Goal: Book appointment/travel/reservation

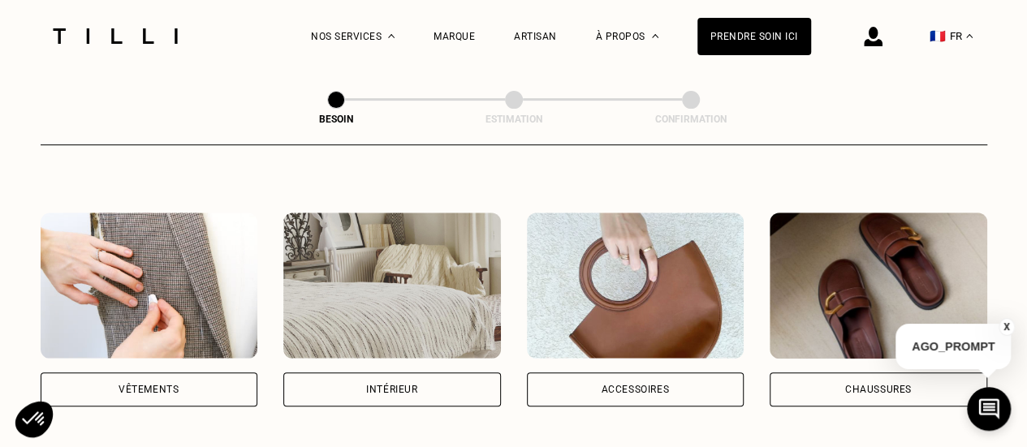
click at [167, 373] on div "Vêtements" at bounding box center [150, 390] width 218 height 34
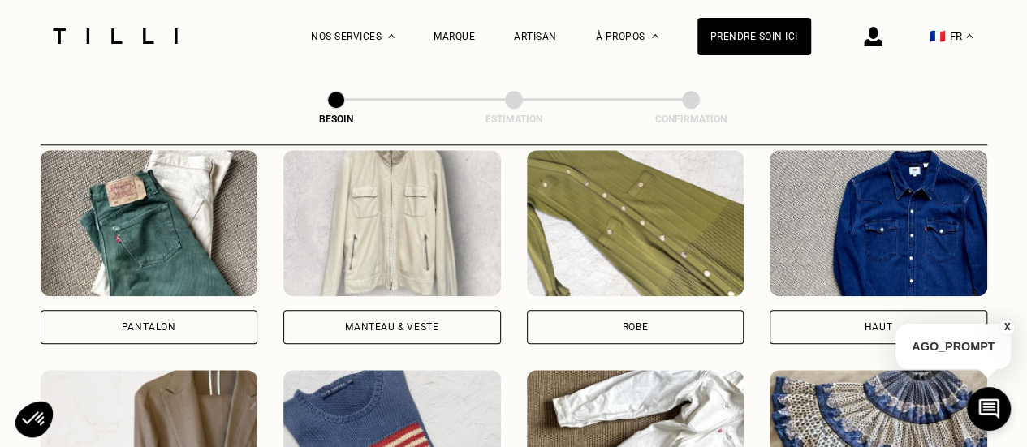
scroll to position [789, 0]
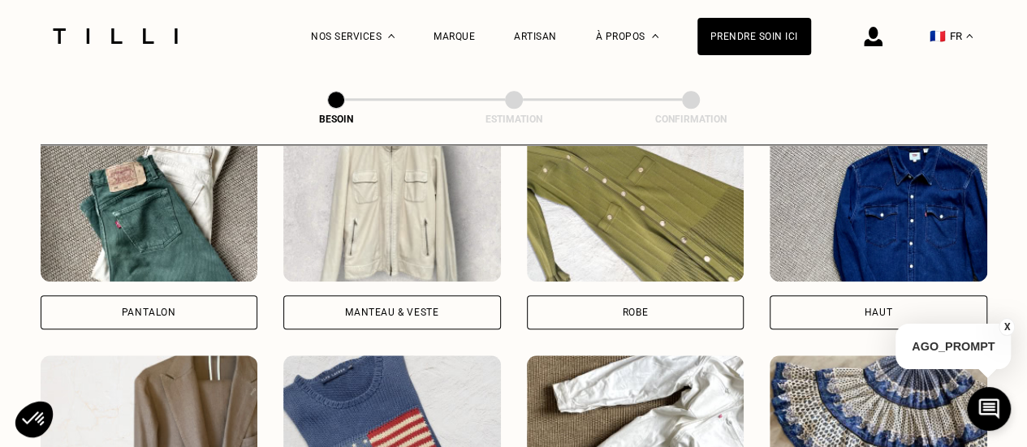
click at [182, 313] on div "Pantalon" at bounding box center [150, 313] width 218 height 34
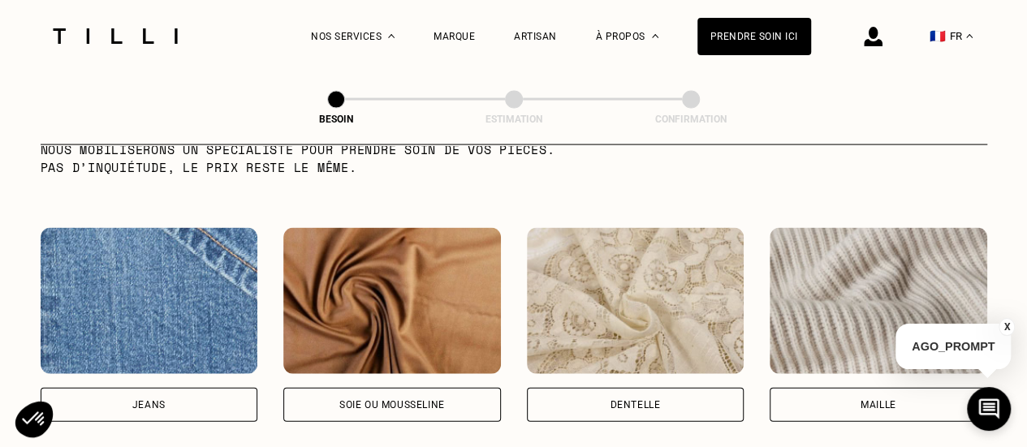
scroll to position [1684, 0]
click at [211, 391] on div "Jeans" at bounding box center [150, 404] width 218 height 34
select select "FR"
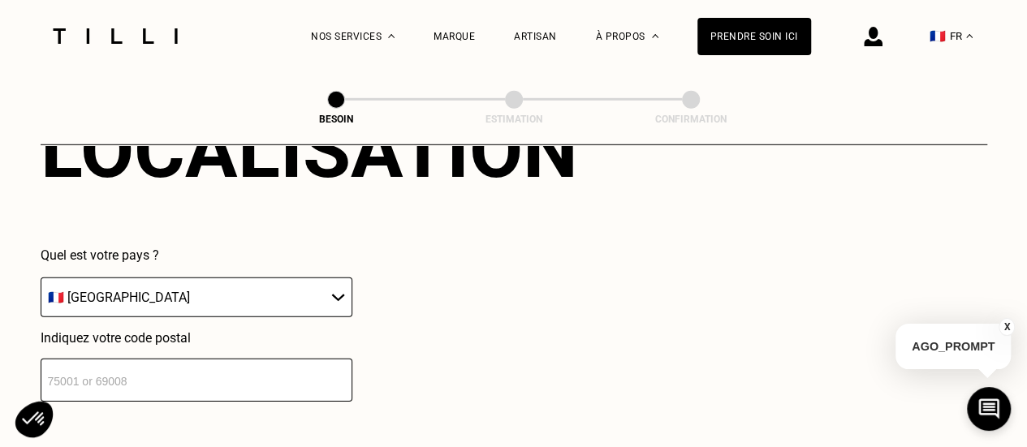
scroll to position [2329, 0]
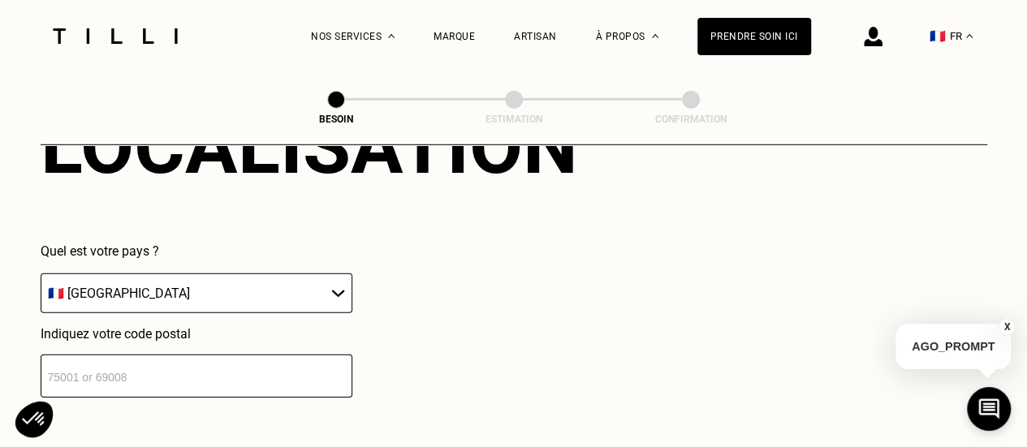
click at [188, 368] on input "number" at bounding box center [197, 376] width 312 height 43
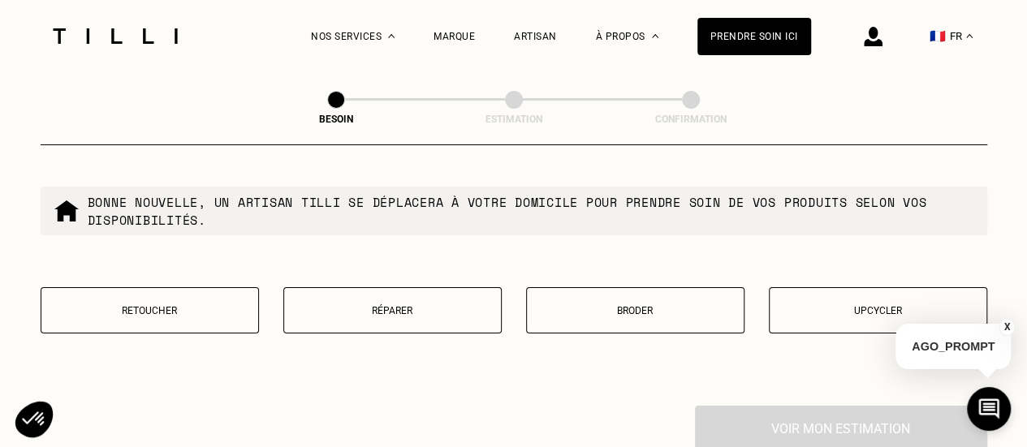
scroll to position [2791, 0]
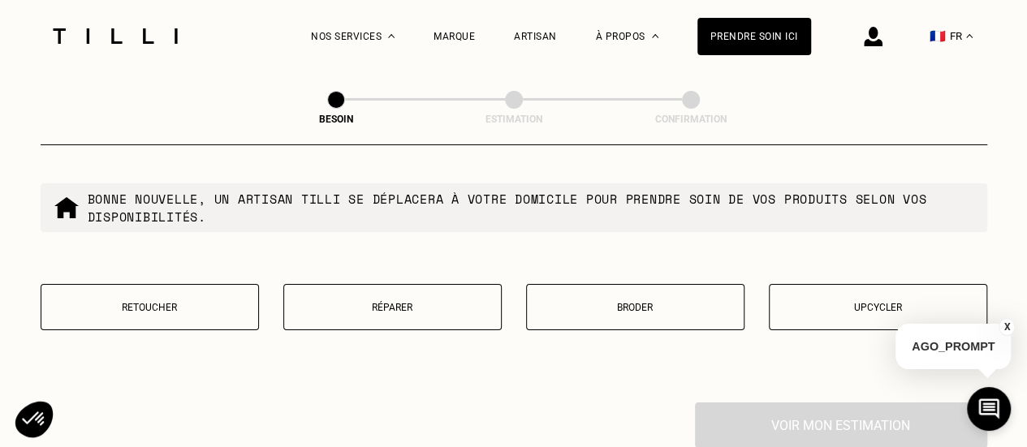
type input "13007"
click at [174, 309] on button "Retoucher" at bounding box center [150, 307] width 218 height 46
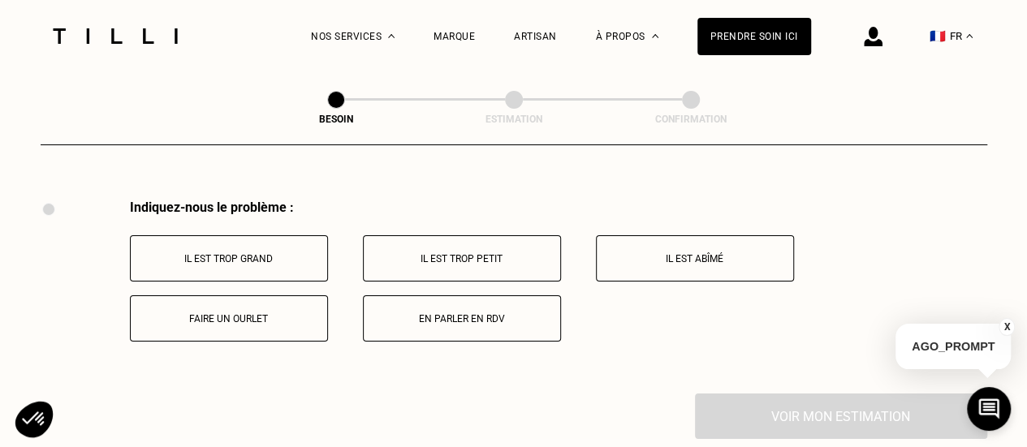
scroll to position [3002, 0]
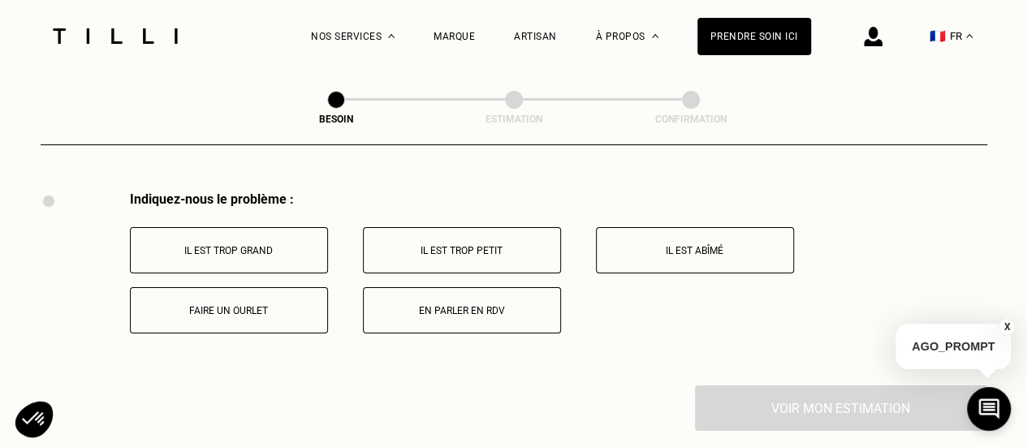
click at [244, 245] on p "Il est trop grand" at bounding box center [229, 250] width 180 height 11
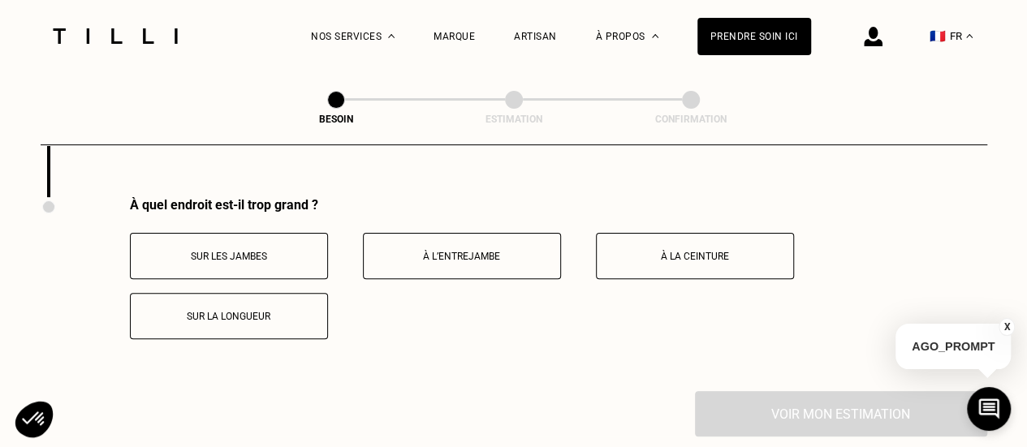
scroll to position [3196, 0]
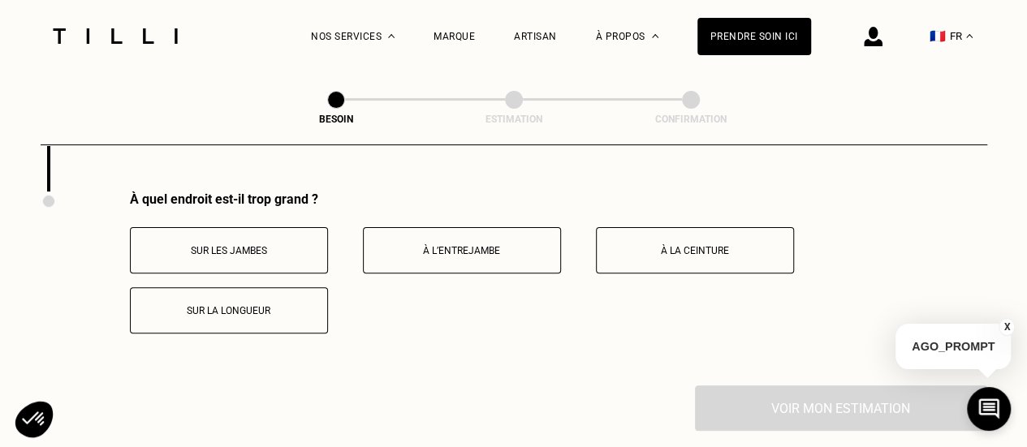
click at [694, 245] on p "À la ceinture" at bounding box center [695, 250] width 180 height 11
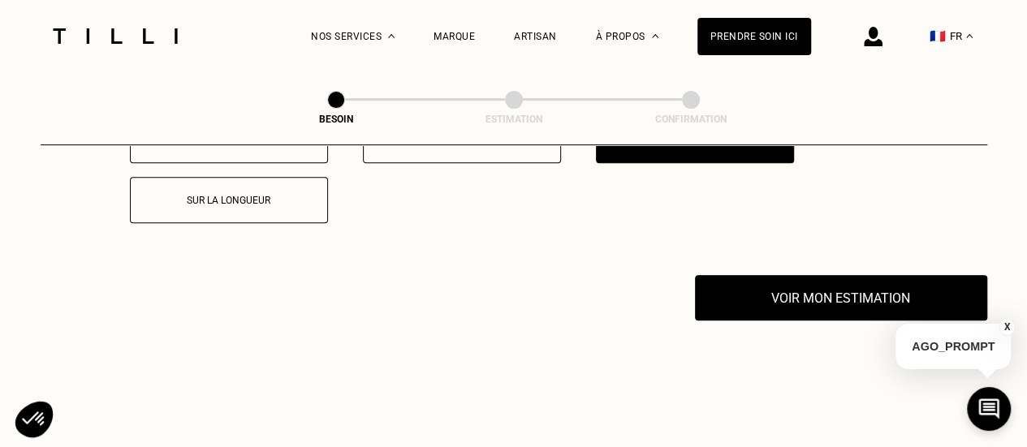
scroll to position [3313, 0]
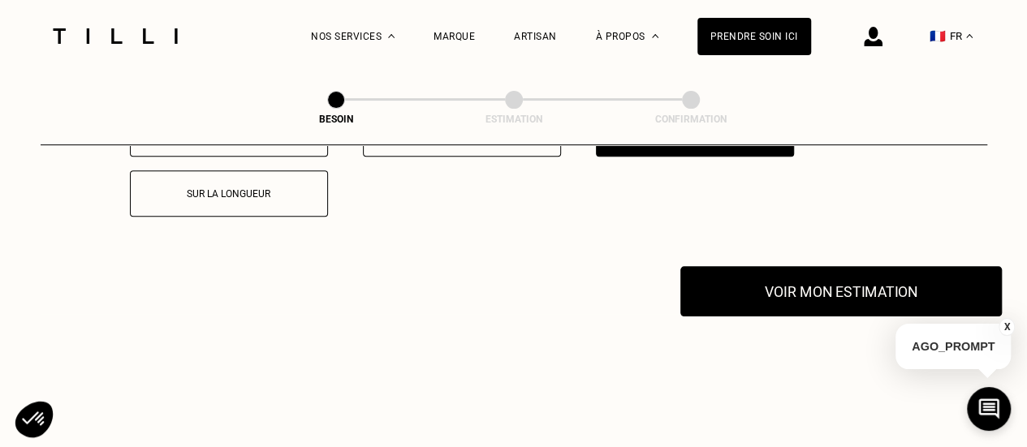
click at [776, 287] on button "Voir mon estimation" at bounding box center [842, 291] width 322 height 50
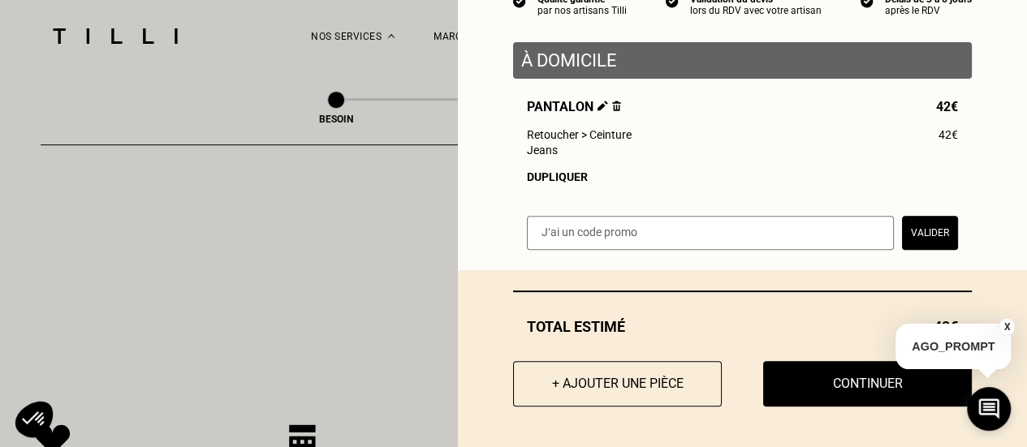
scroll to position [3387, 0]
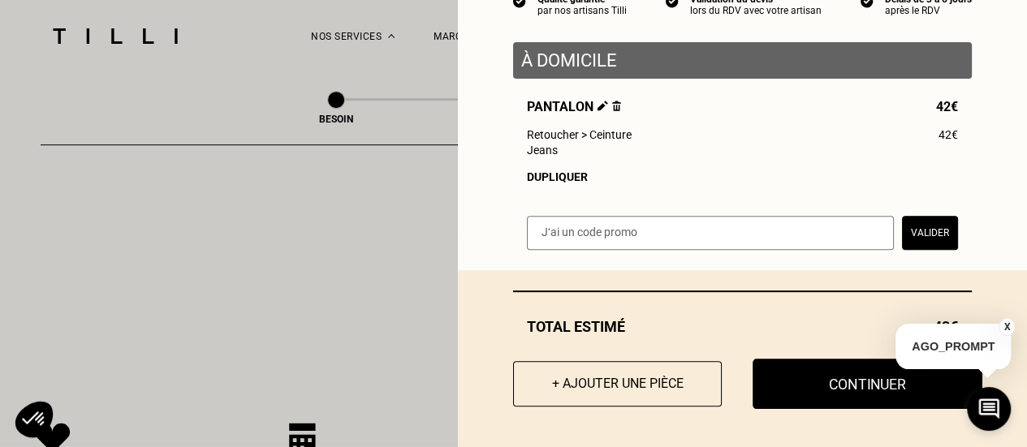
click at [823, 381] on button "Continuer" at bounding box center [868, 384] width 230 height 50
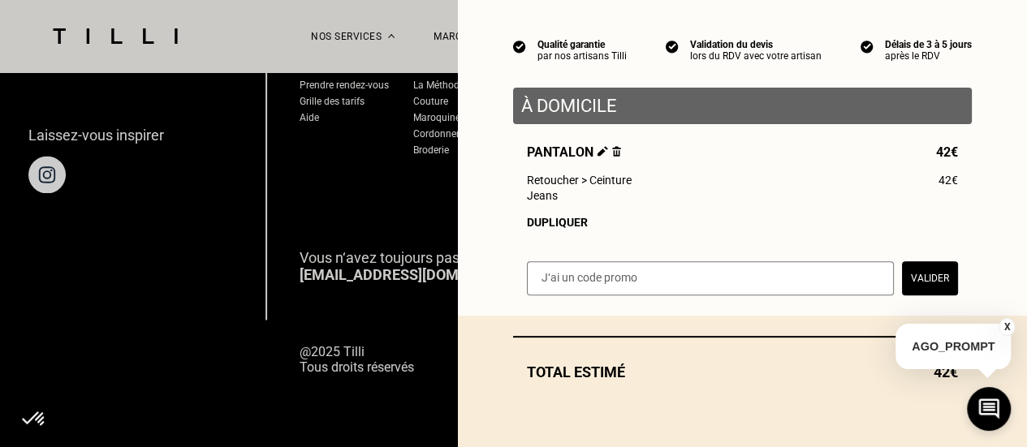
scroll to position [135, 0]
select select "FR"
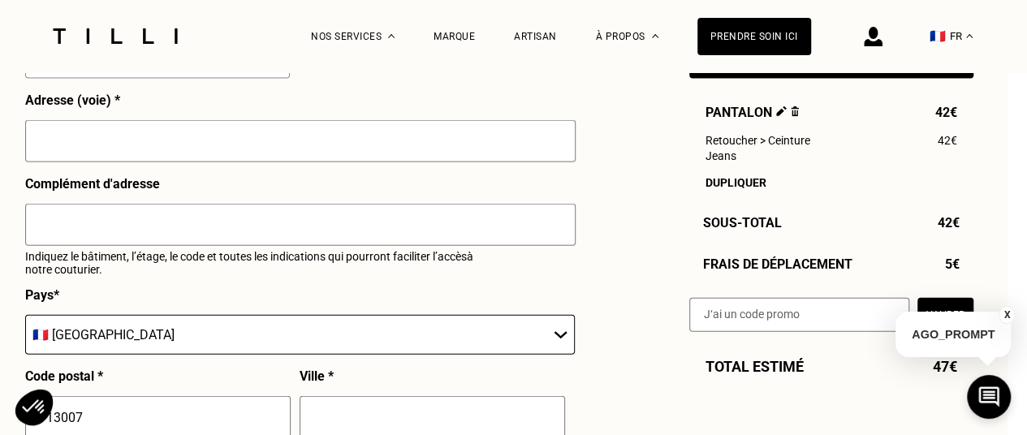
scroll to position [1778, 19]
